Goal: Navigation & Orientation: Go to known website

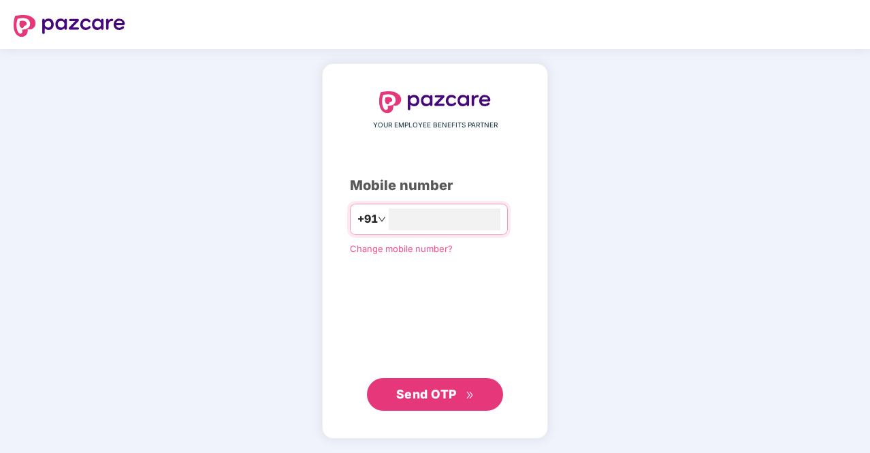
type input "**********"
click at [430, 391] on span "Send OTP" at bounding box center [426, 393] width 61 height 14
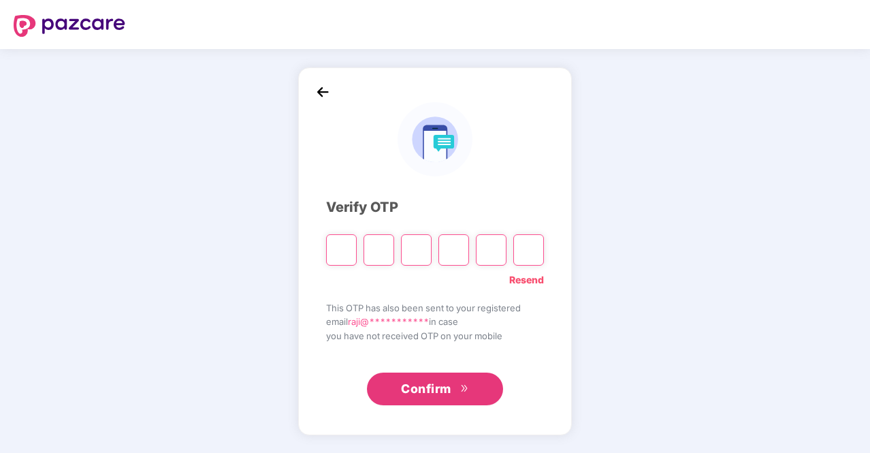
type input "*"
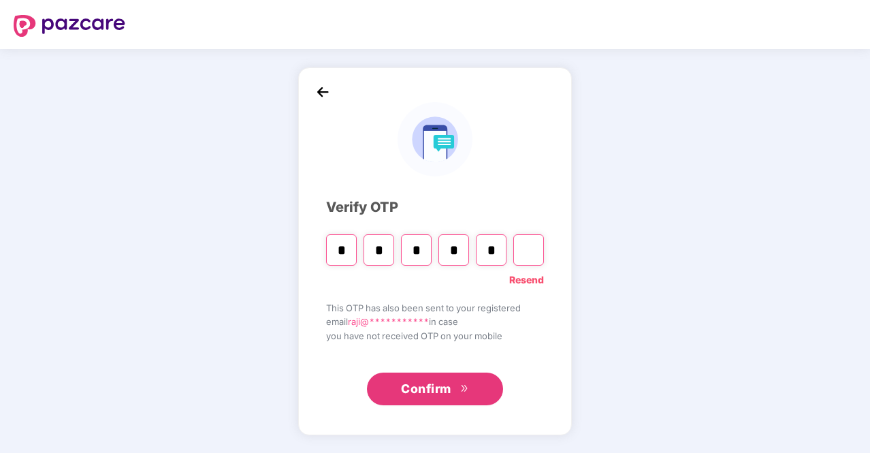
type input "*"
